Goal: Transaction & Acquisition: Subscribe to service/newsletter

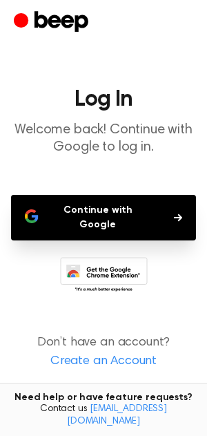
click at [104, 213] on button "Continue with Google" at bounding box center [103, 218] width 185 height 46
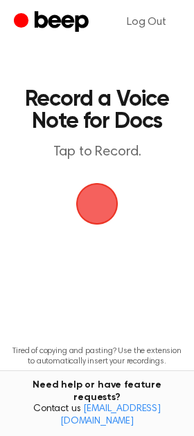
click at [102, 203] on span "button" at bounding box center [96, 203] width 67 height 67
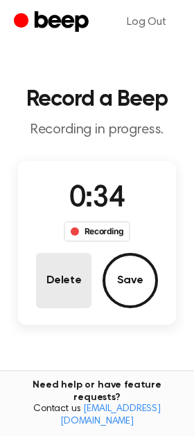
click at [53, 281] on button "Delete" at bounding box center [63, 280] width 55 height 55
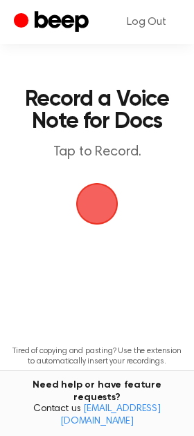
scroll to position [62, 0]
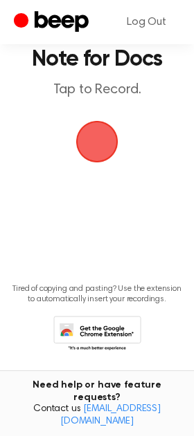
click at [100, 331] on icon at bounding box center [97, 335] width 88 height 38
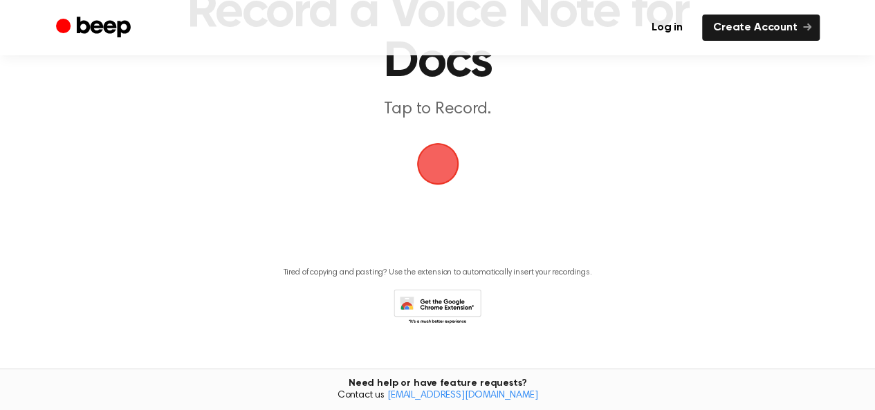
scroll to position [145, 0]
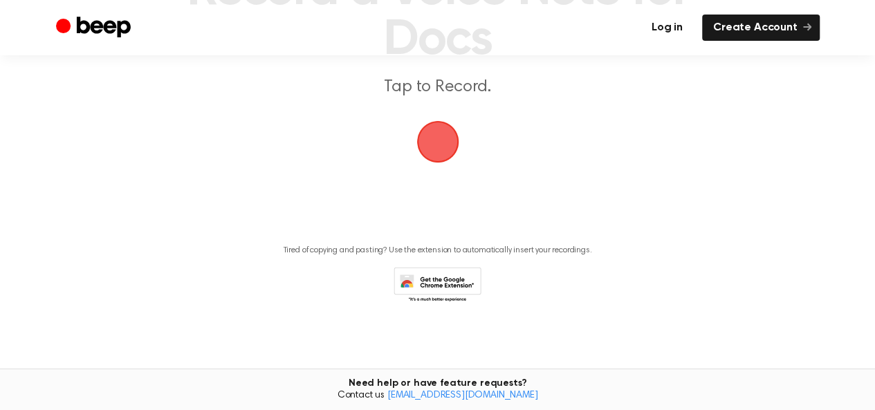
click at [676, 31] on link "Log in" at bounding box center [666, 28] width 53 height 26
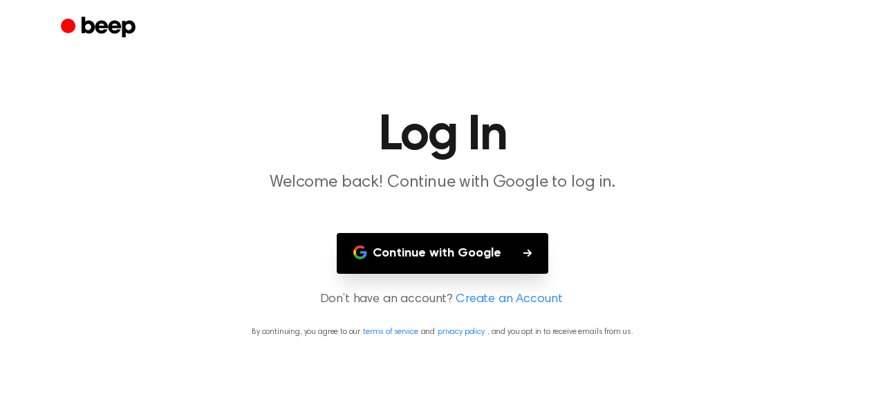
click at [469, 257] on button "Continue with Google" at bounding box center [443, 253] width 212 height 41
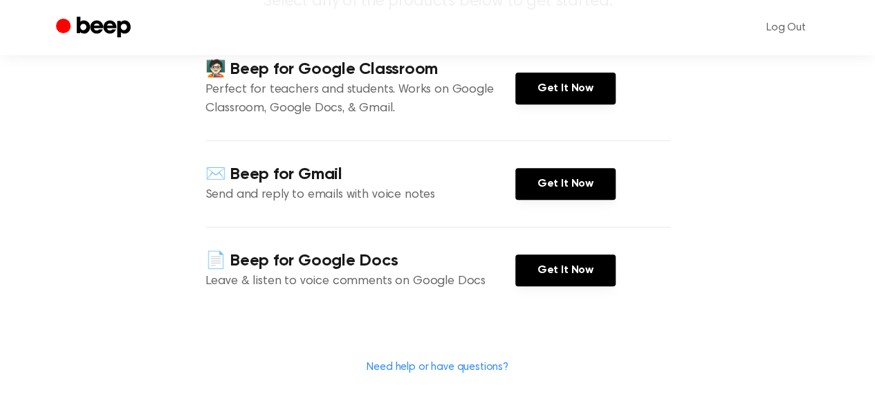
scroll to position [232, 0]
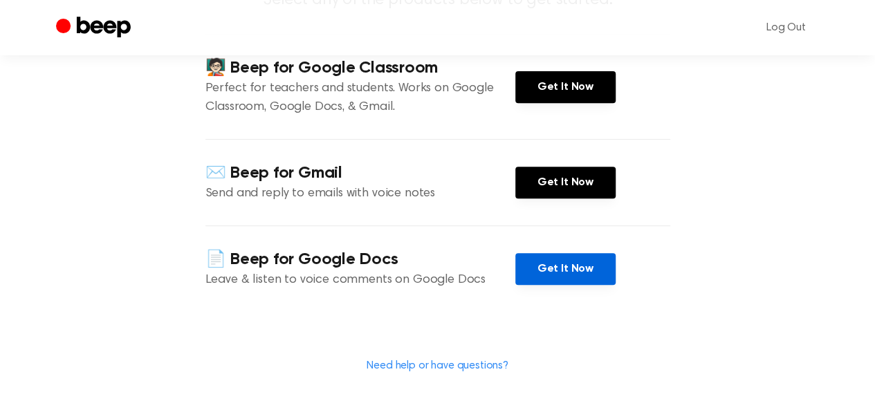
click at [555, 253] on link "Get It Now" at bounding box center [565, 269] width 100 height 32
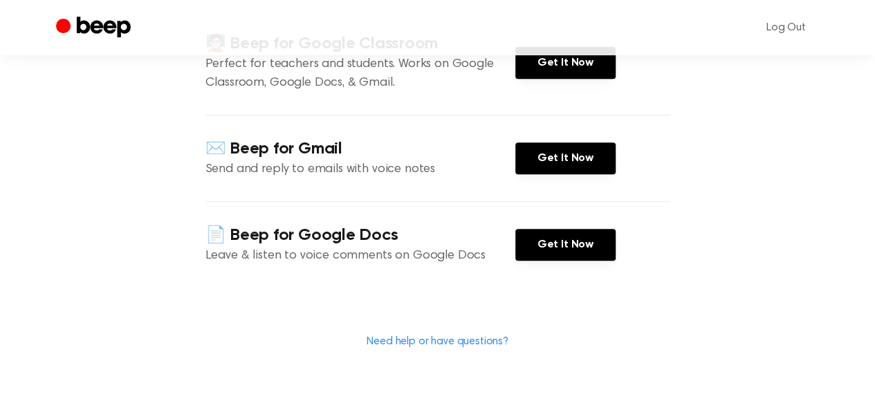
scroll to position [286, 0]
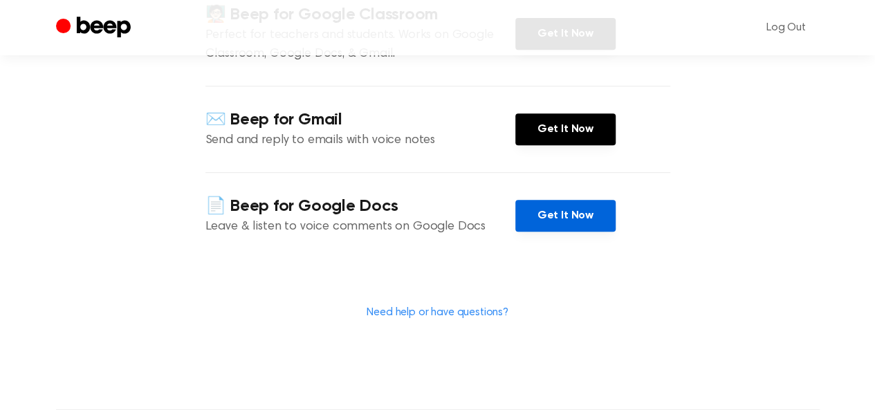
click at [561, 200] on link "Get It Now" at bounding box center [565, 216] width 100 height 32
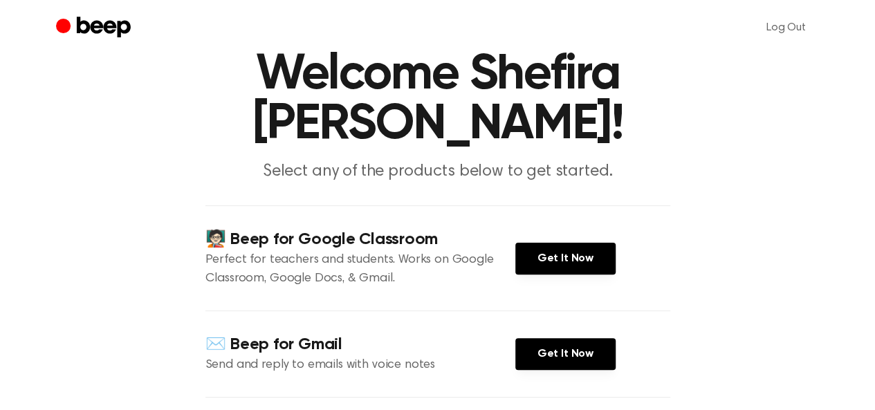
scroll to position [0, 0]
